Goal: Use online tool/utility

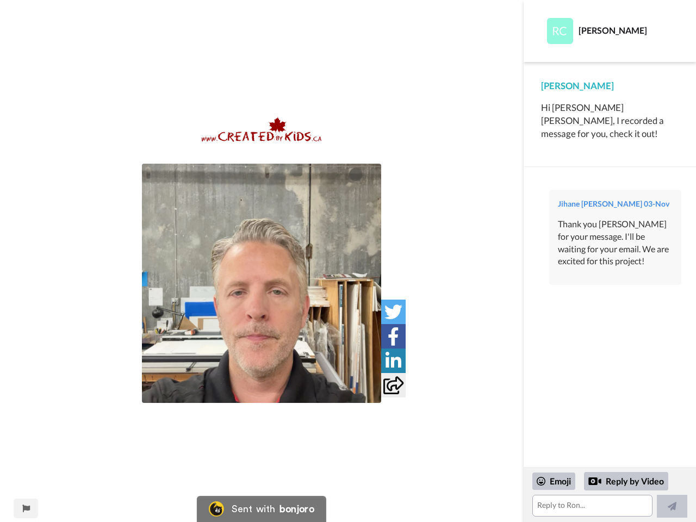
click at [262, 283] on img at bounding box center [261, 283] width 239 height 239
click at [393, 312] on icon at bounding box center [394, 312] width 18 height 18
click at [393, 336] on icon at bounding box center [393, 336] width 11 height 18
click at [393, 361] on icon at bounding box center [394, 361] width 16 height 18
click at [393, 385] on icon at bounding box center [393, 385] width 20 height 18
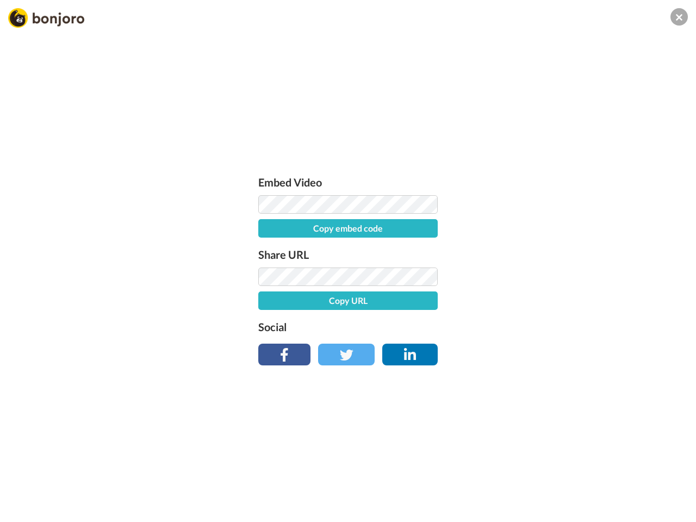
click at [26, 509] on div "Embed Video Copy embed code Share URL Copy URL Social" at bounding box center [348, 320] width 696 height 522
click at [610, 495] on div "Embed Video Copy embed code Share URL Copy URL Social" at bounding box center [348, 320] width 696 height 522
click at [554, 481] on div "Embed Video Copy embed code Share URL Copy URL Social" at bounding box center [348, 320] width 696 height 522
click at [627, 481] on div "Embed Video Copy embed code Share URL Copy URL Social" at bounding box center [348, 320] width 696 height 522
click at [672, 506] on div "Embed Video Copy embed code Share URL Copy URL Social" at bounding box center [348, 320] width 696 height 522
